Goal: Information Seeking & Learning: Understand process/instructions

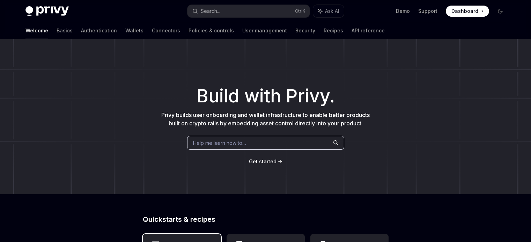
scroll to position [129, 0]
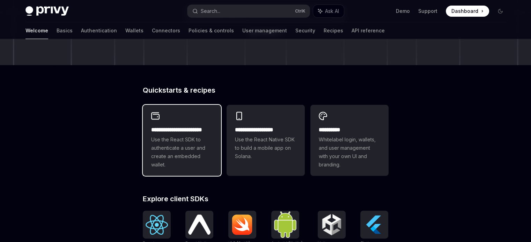
click at [182, 138] on span "Use the React SDK to authenticate a user and create an embedded wallet." at bounding box center [181, 152] width 61 height 33
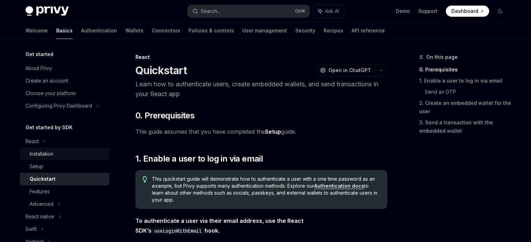
click at [43, 160] on link "Installation" at bounding box center [64, 154] width 89 height 13
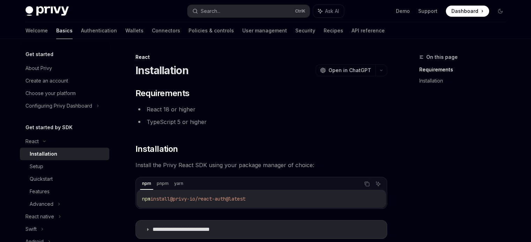
scroll to position [75, 0]
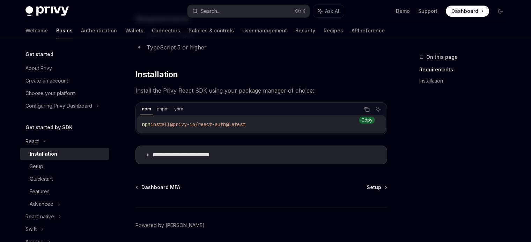
click at [364, 105] on button "Copy the contents from the code block" at bounding box center [366, 109] width 9 height 9
click at [147, 156] on icon at bounding box center [147, 155] width 4 height 4
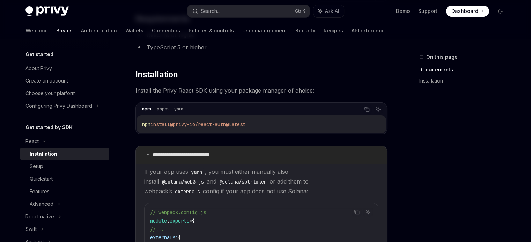
click at [147, 156] on icon at bounding box center [147, 154] width 4 height 4
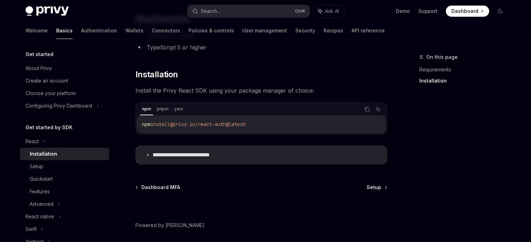
scroll to position [100, 0]
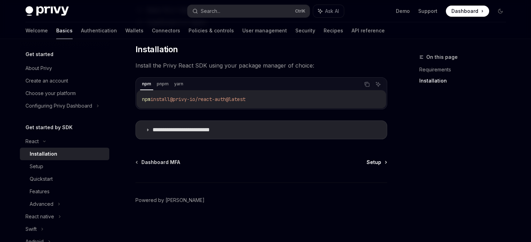
click at [382, 164] on link "Setup" at bounding box center [376, 162] width 20 height 7
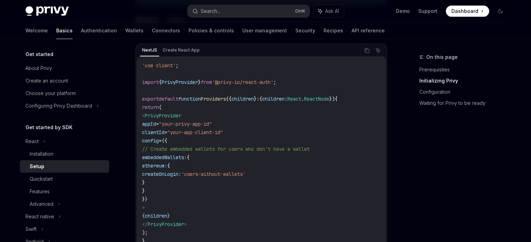
scroll to position [239, 0]
click at [336, 144] on code "'use client' ; import { PrivyProvider } from '@privy-io/react-auth' ; export de…" at bounding box center [261, 153] width 238 height 184
click at [43, 154] on div "Installation" at bounding box center [42, 154] width 24 height 8
type textarea "*"
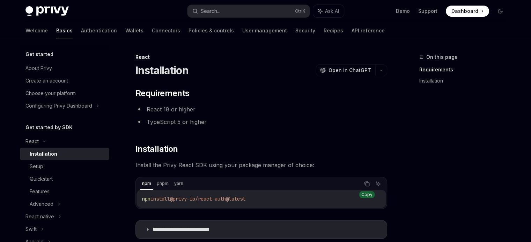
click at [366, 185] on icon "Copy the contents from the code block" at bounding box center [367, 184] width 6 height 6
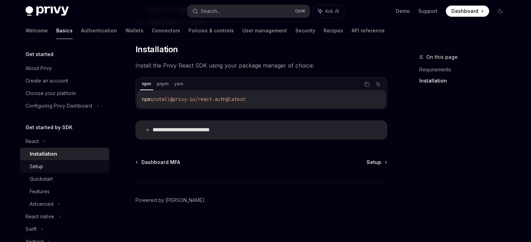
click at [81, 170] on div "Setup" at bounding box center [67, 167] width 75 height 8
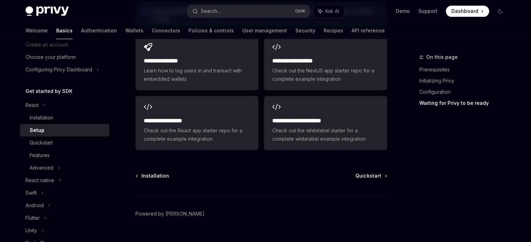
scroll to position [951, 0]
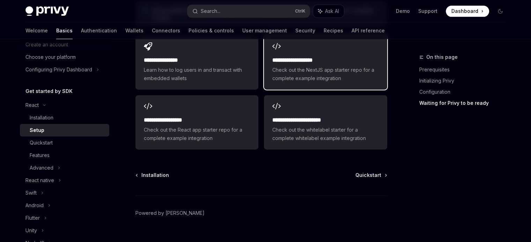
click at [334, 66] on span "Check out the NextJS app starter repo for a complete example integration" at bounding box center [325, 74] width 106 height 17
click at [371, 172] on span "Quickstart" at bounding box center [368, 175] width 26 height 7
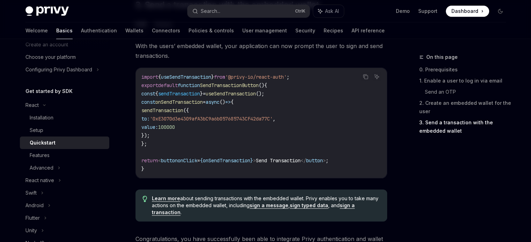
scroll to position [769, 0]
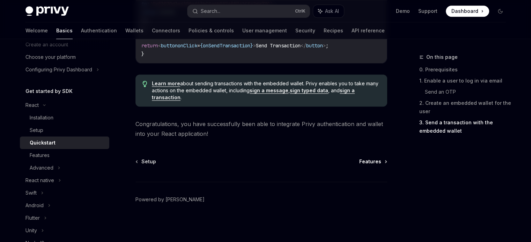
click at [377, 164] on span "Features" at bounding box center [370, 161] width 22 height 7
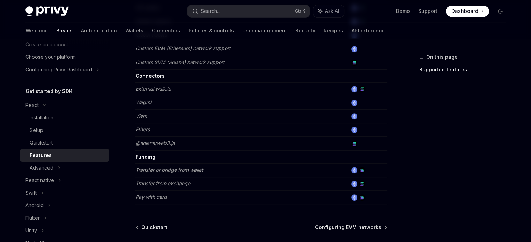
scroll to position [434, 0]
click at [347, 224] on span "Configuring EVM networks" at bounding box center [348, 227] width 66 height 7
type textarea "*"
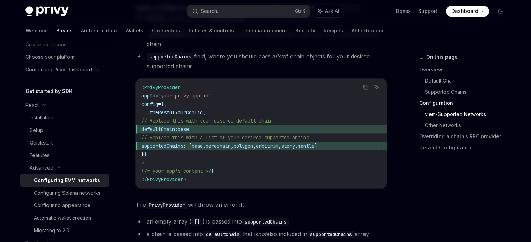
scroll to position [917, 0]
click at [363, 186] on div "< PrivyProvider appId = 'your-privy-app-id' config = { { ... theRestOfYourConfi…" at bounding box center [261, 133] width 251 height 110
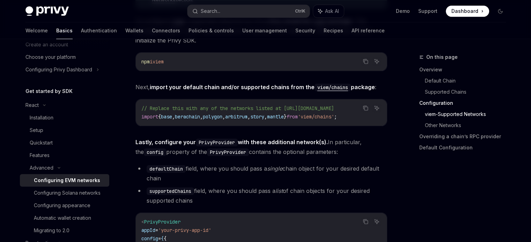
scroll to position [680, 0]
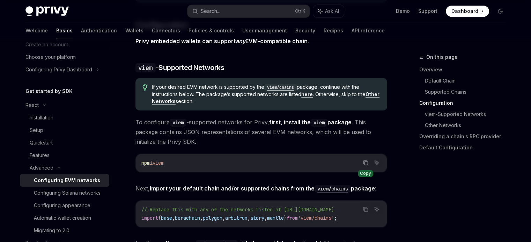
click at [365, 164] on icon "Copy the contents from the code block" at bounding box center [365, 163] width 6 height 6
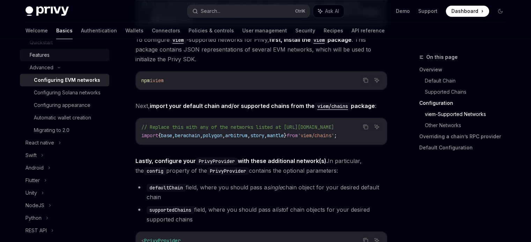
scroll to position [127, 0]
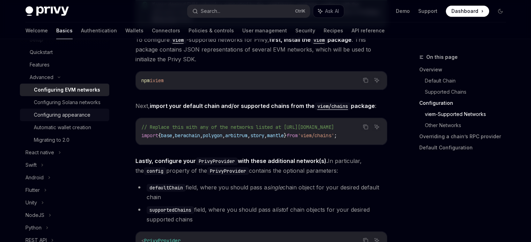
click at [50, 119] on div "Configuring appearance" at bounding box center [62, 115] width 57 height 8
type textarea "*"
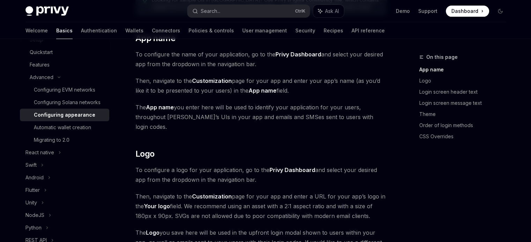
scroll to position [151, 0]
